Goal: Task Accomplishment & Management: Manage account settings

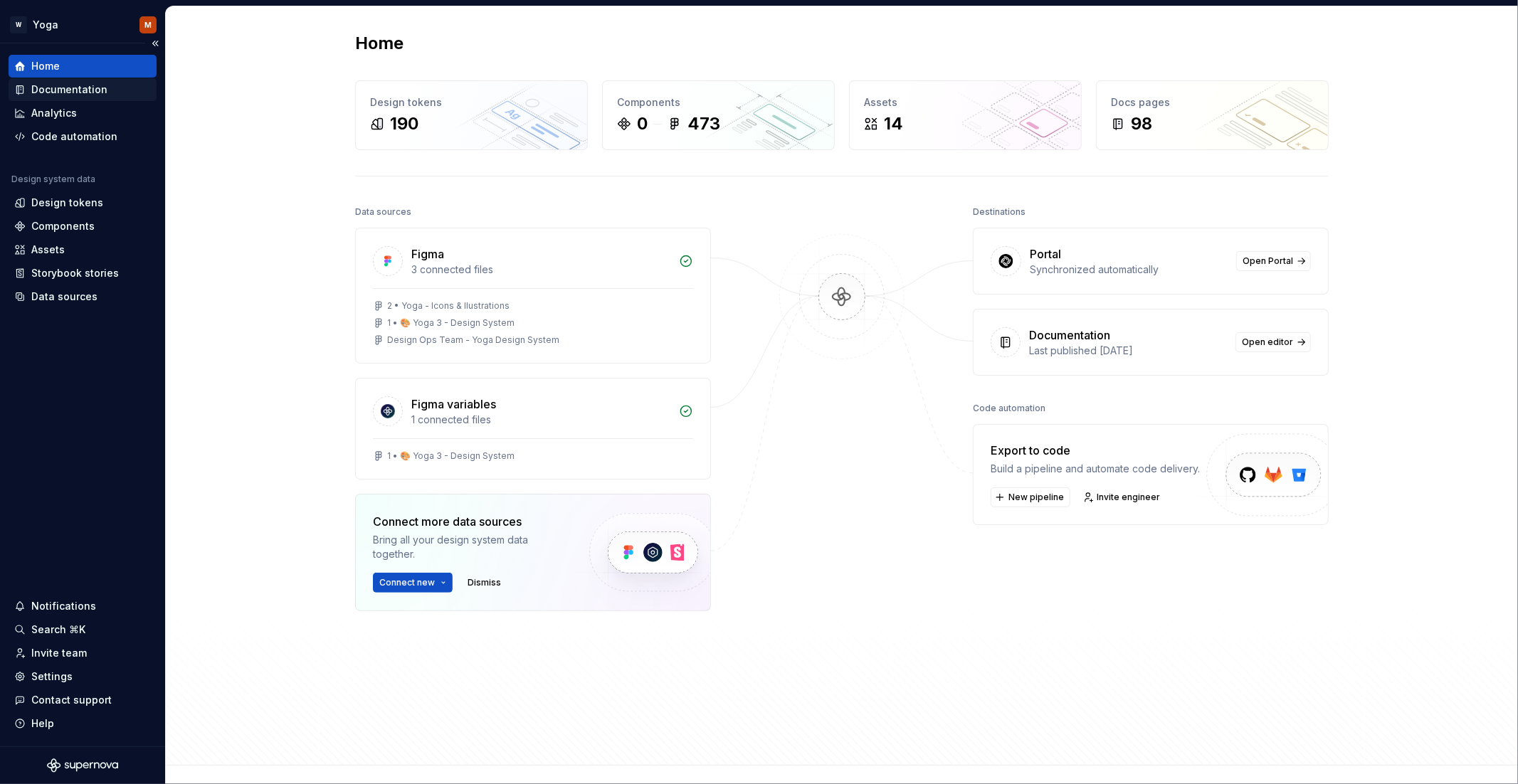
click at [83, 87] on div "Documentation" at bounding box center [69, 90] width 76 height 14
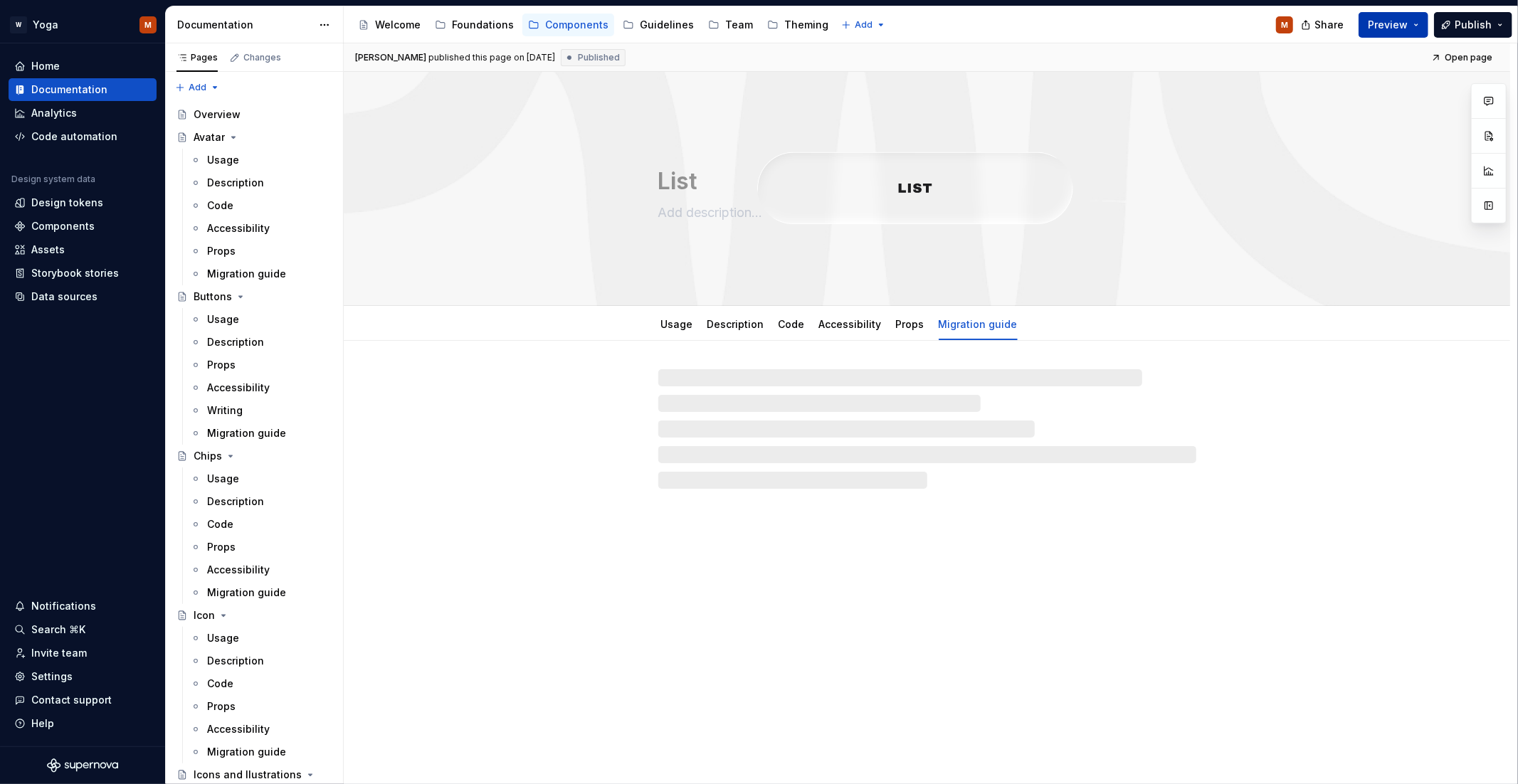
click at [1403, 26] on span "Preview" at bounding box center [1388, 25] width 40 height 14
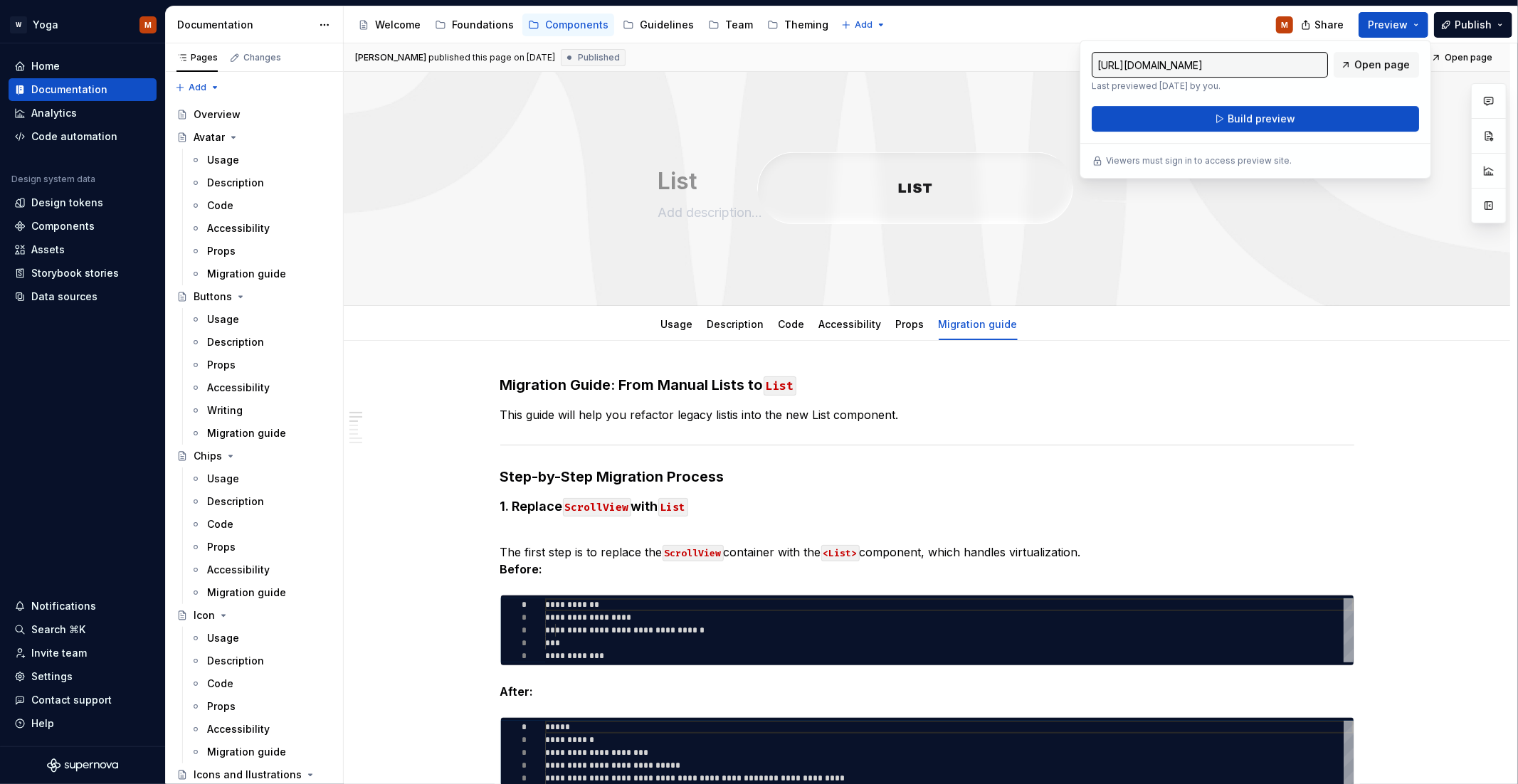
click at [1270, 65] on input "[URL][DOMAIN_NAME]" at bounding box center [1210, 65] width 236 height 26
type textarea "*"
click at [1239, 158] on p "Viewers must sign in to access preview site." at bounding box center [1199, 160] width 185 height 11
click at [1329, 18] on span "Share" at bounding box center [1329, 25] width 29 height 14
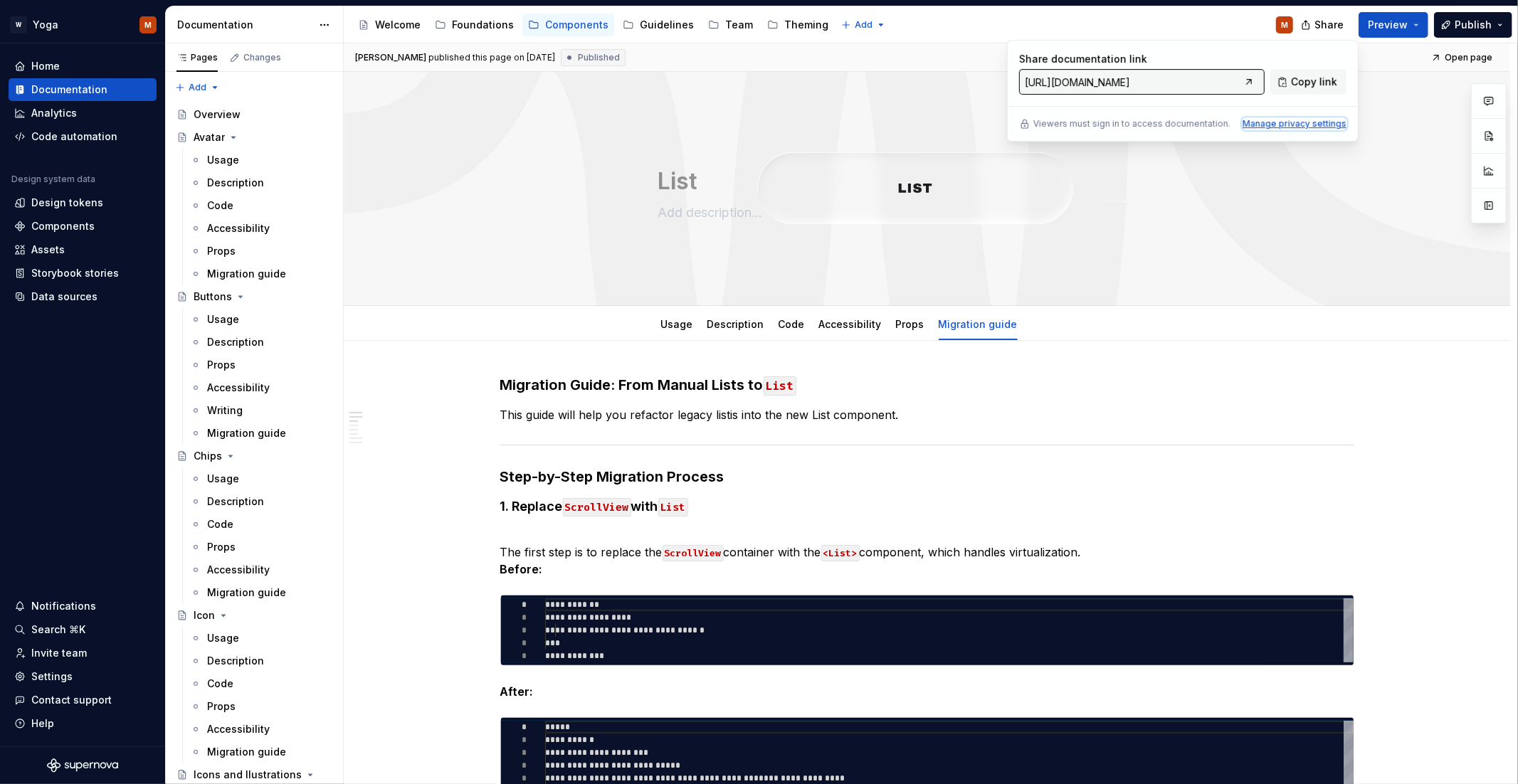
click at [1280, 124] on div "Manage privacy settings" at bounding box center [1294, 124] width 104 height 11
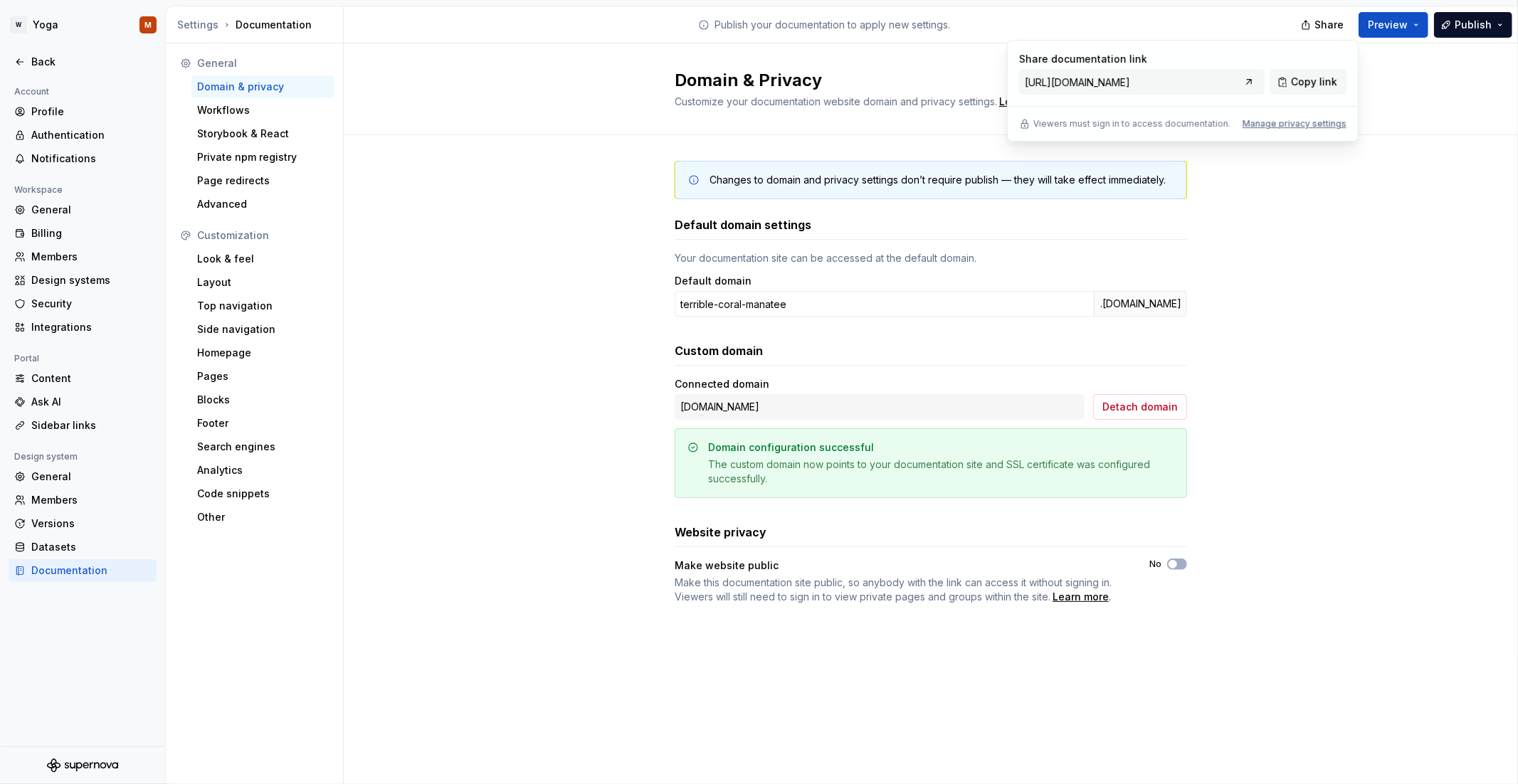
click at [1298, 528] on div "Changes to domain and privacy settings don’t require publish — they will take e…" at bounding box center [930, 396] width 1174 height 523
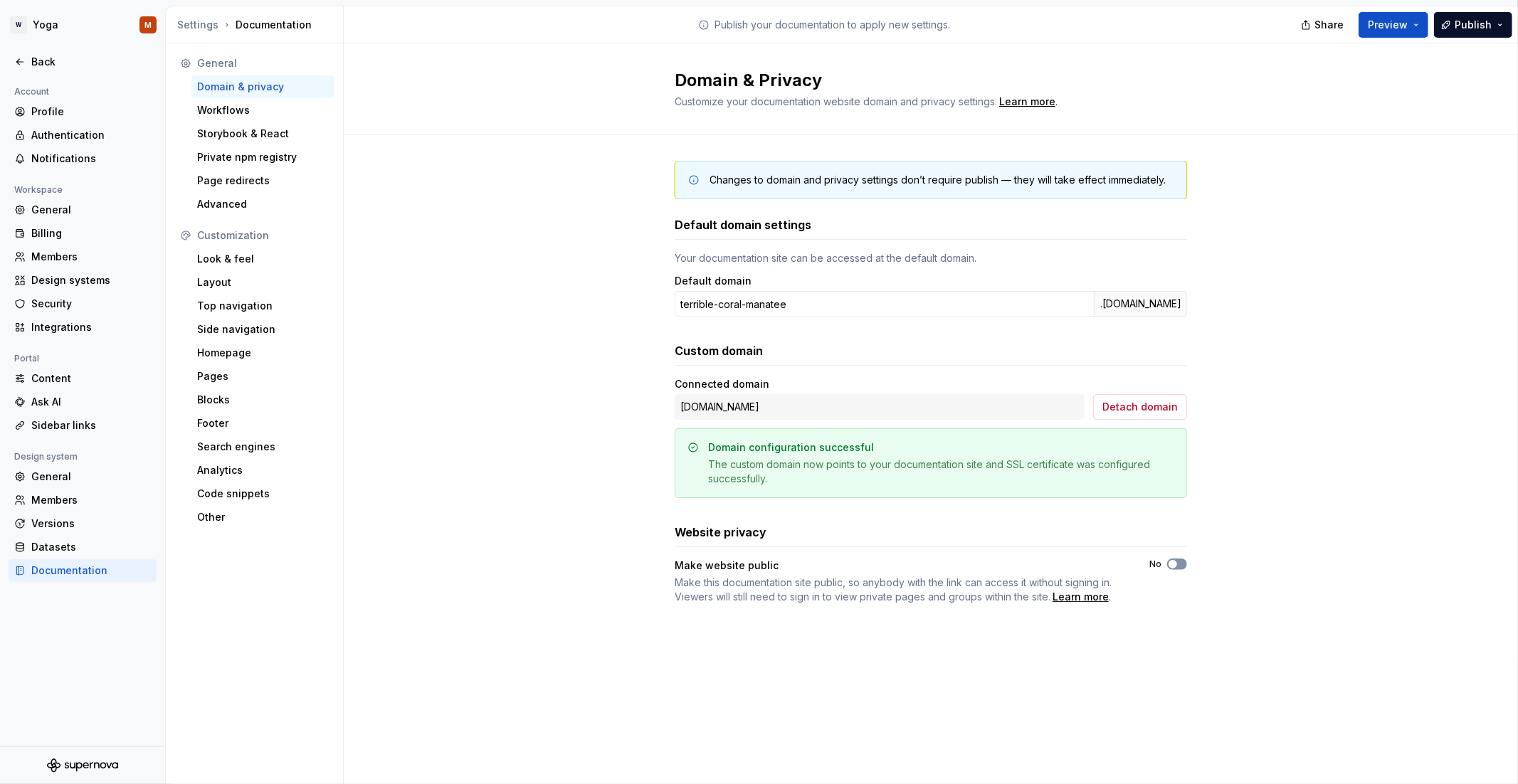
click at [1172, 560] on span "button" at bounding box center [1173, 564] width 9 height 9
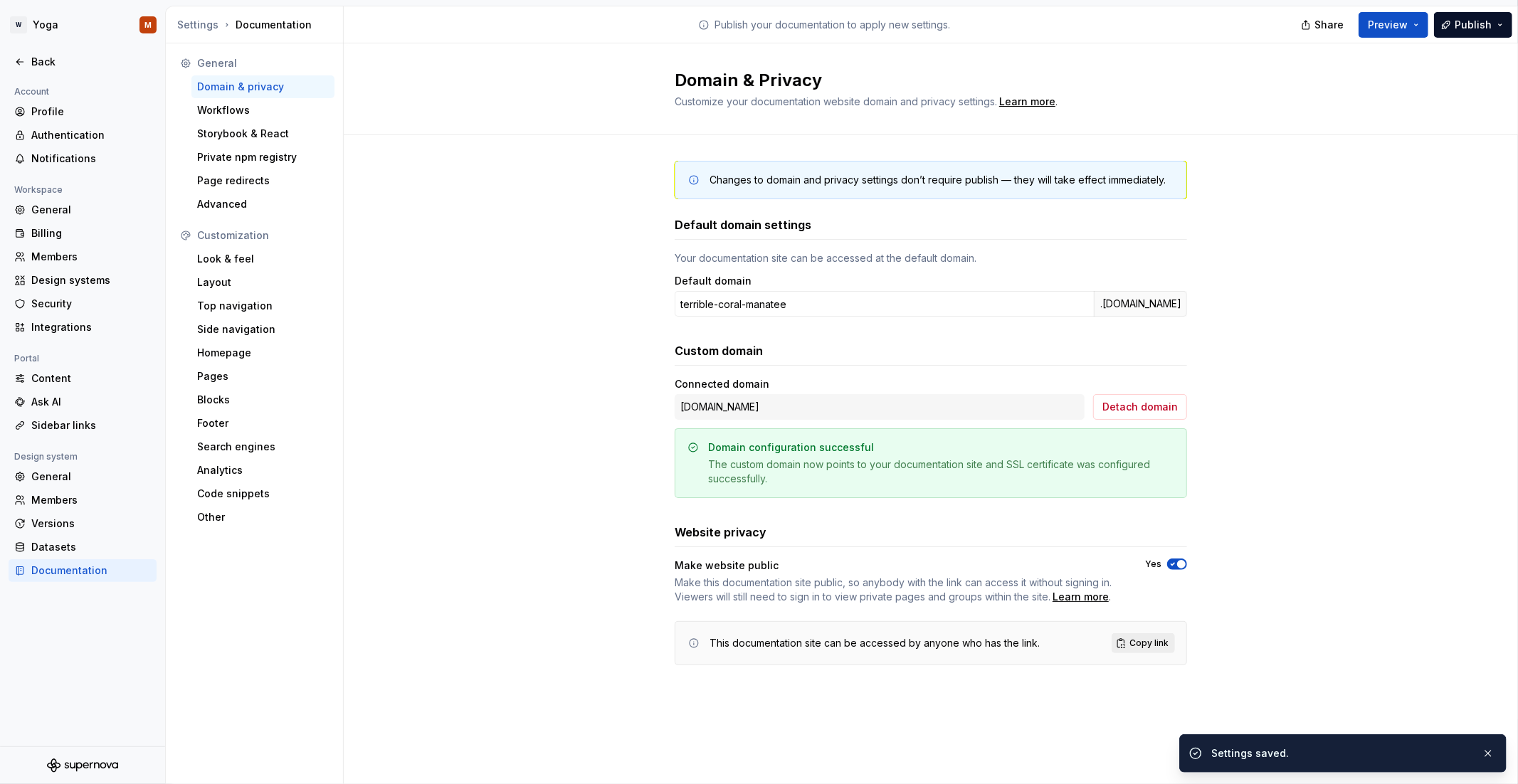
click at [1166, 641] on span "Copy link" at bounding box center [1149, 643] width 39 height 11
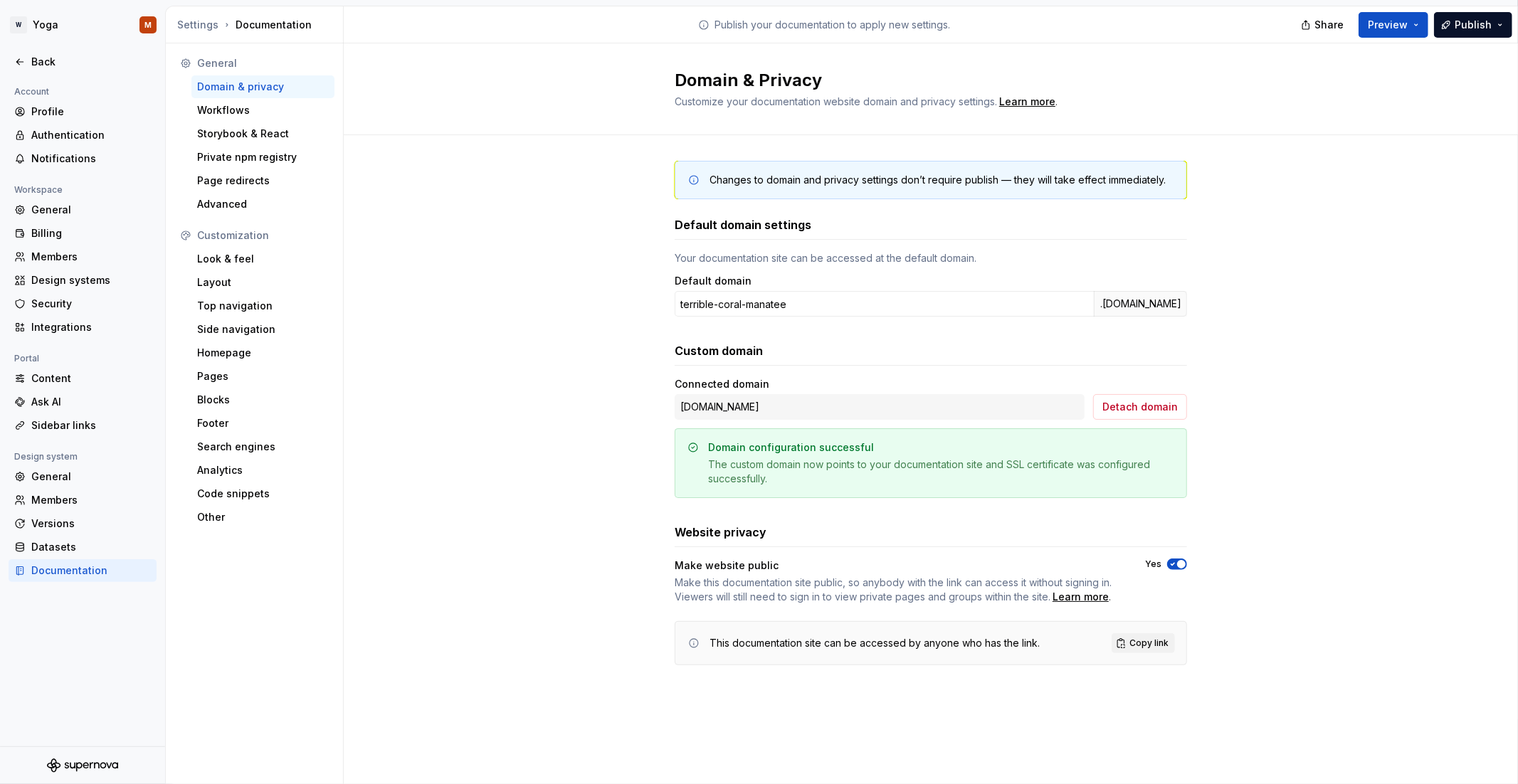
click at [1309, 324] on div "Changes to domain and privacy settings don’t require publish — they will take e…" at bounding box center [930, 427] width 1174 height 584
click at [1166, 567] on div "Yes" at bounding box center [1166, 564] width 42 height 11
click at [1176, 562] on icon "button" at bounding box center [1173, 564] width 11 height 9
